Goal: Find specific page/section: Find specific page/section

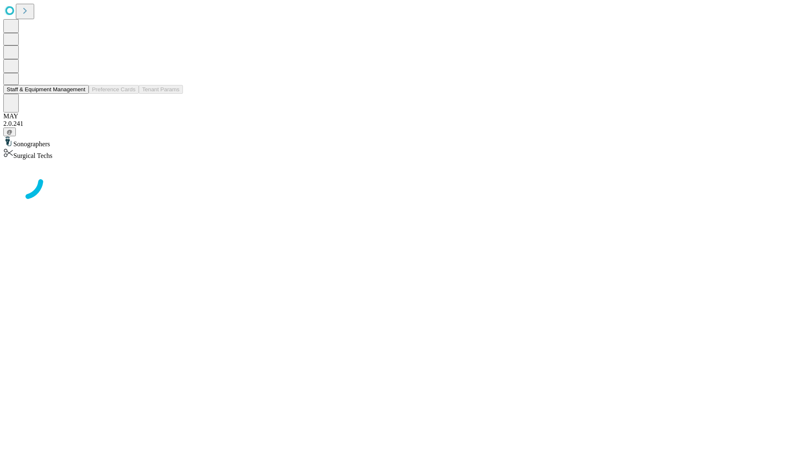
click at [80, 94] on button "Staff & Equipment Management" at bounding box center [45, 89] width 85 height 9
